Goal: Information Seeking & Learning: Learn about a topic

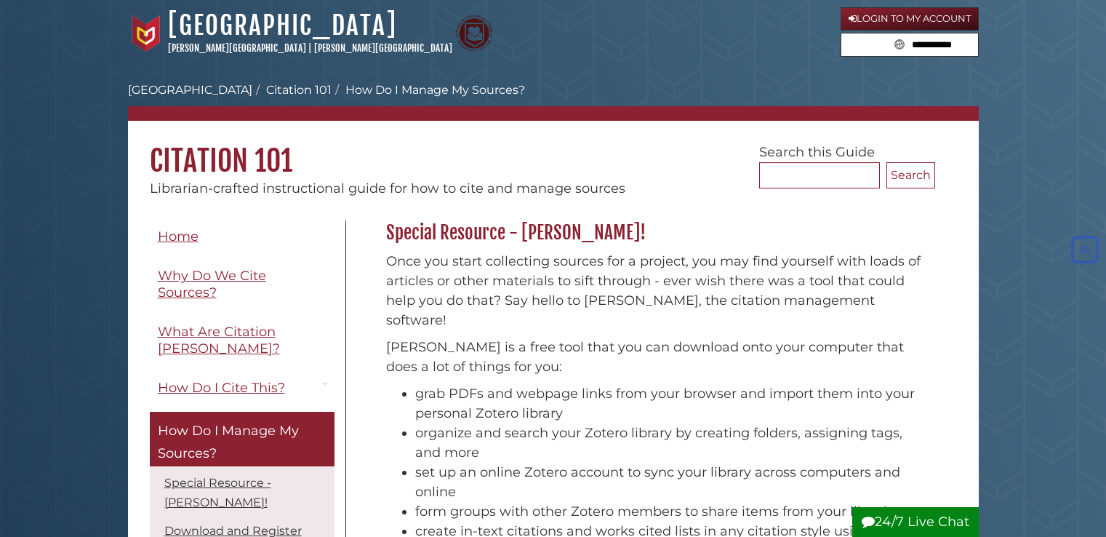
scroll to position [1481, 0]
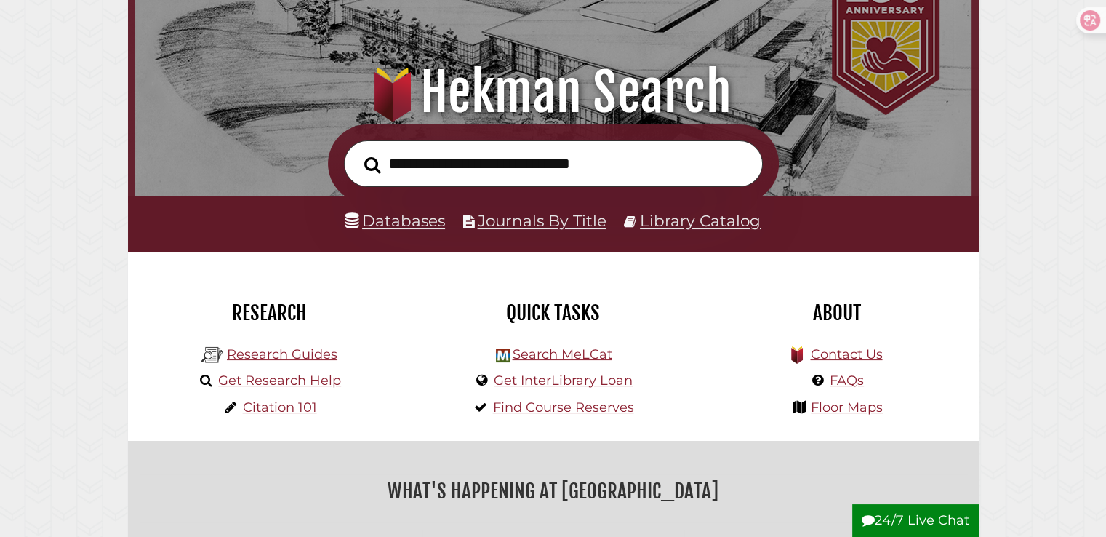
scroll to position [128, 0]
click at [416, 224] on link "Databases" at bounding box center [395, 220] width 100 height 19
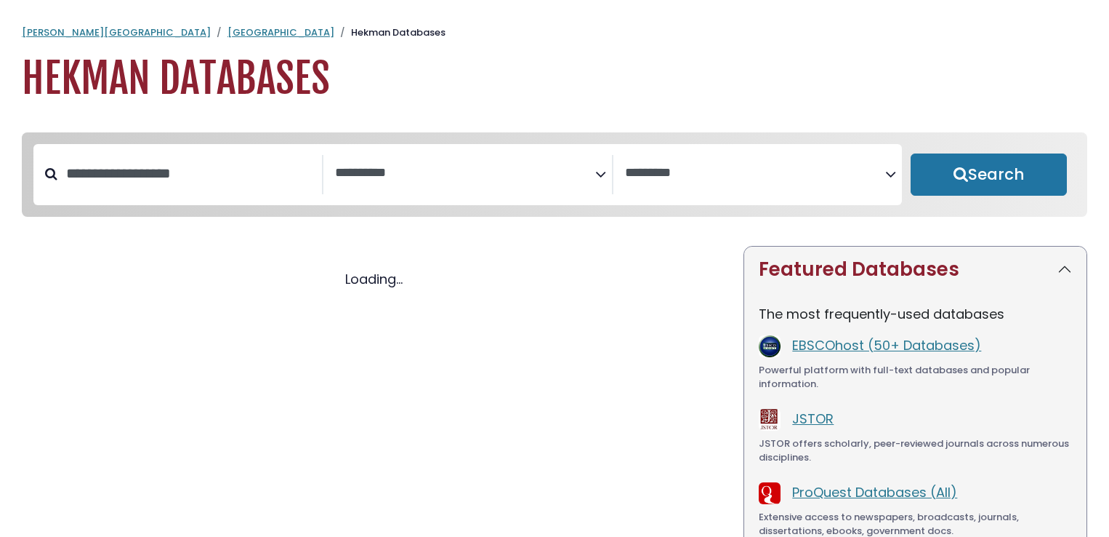
select select "Database Subject Filter"
select select "Database Vendors Filter"
select select "Database Subject Filter"
select select "Database Vendors Filter"
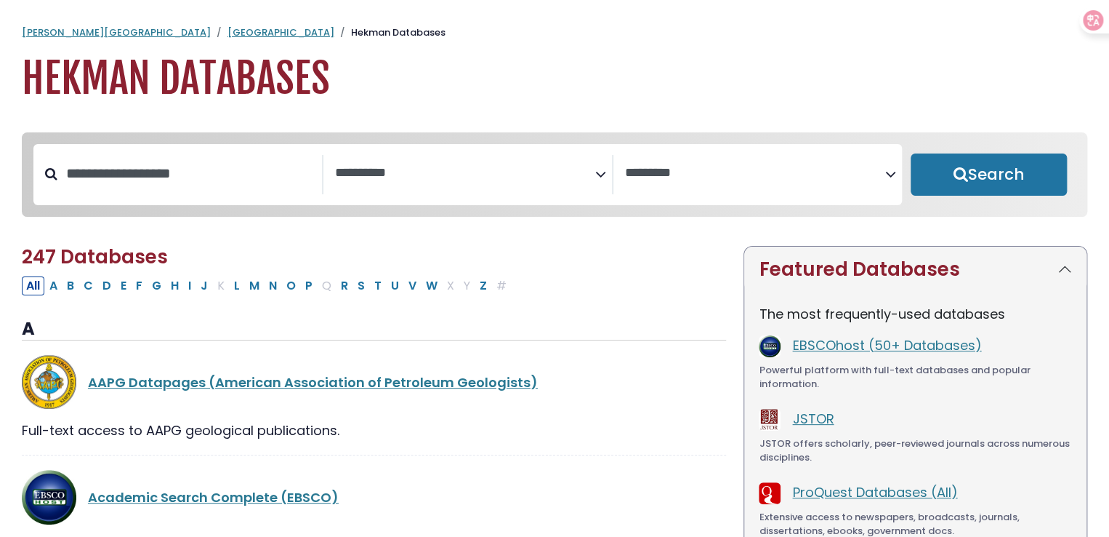
scroll to position [154, 0]
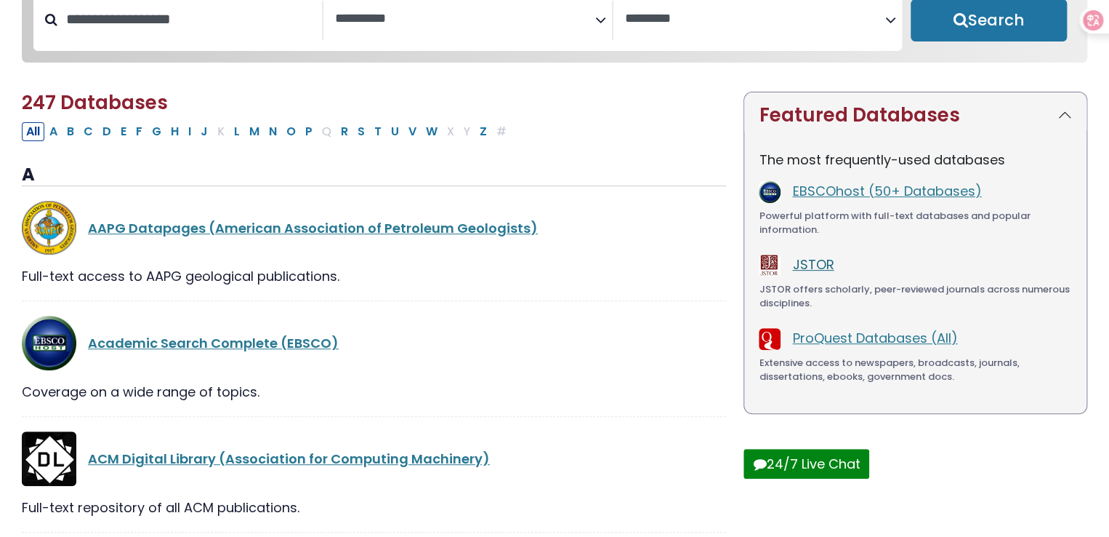
click at [803, 262] on link "JSTOR" at bounding box center [812, 264] width 41 height 18
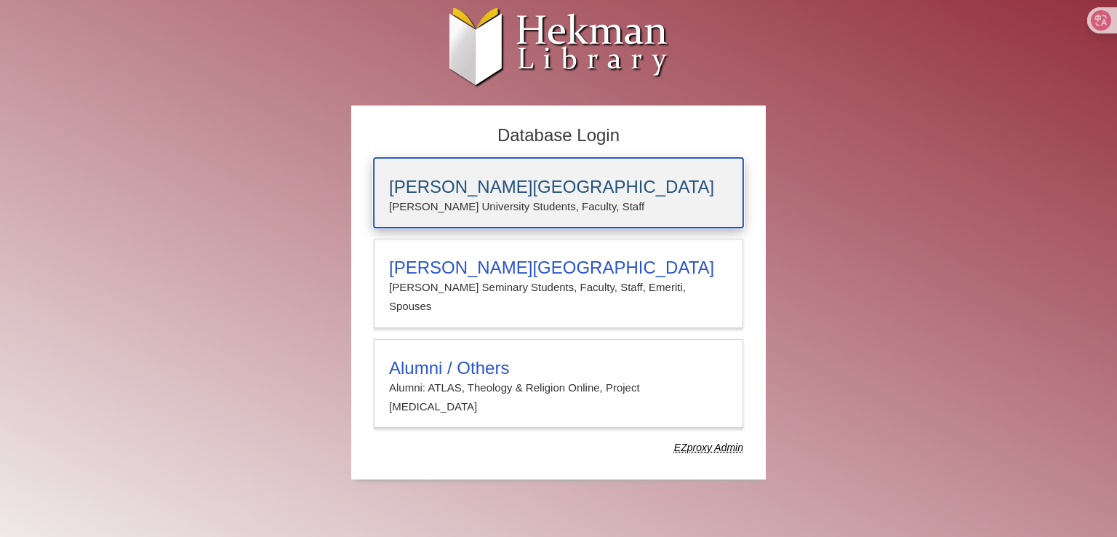
click at [617, 197] on p "[PERSON_NAME] University Students, Faculty, Staff" at bounding box center [558, 206] width 339 height 19
